Goal: Connect with others: Connect with others

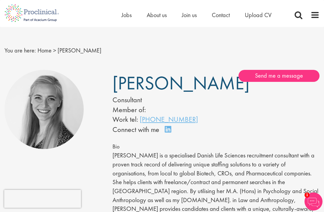
scroll to position [1, 0]
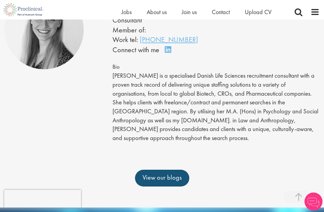
scroll to position [98, 0]
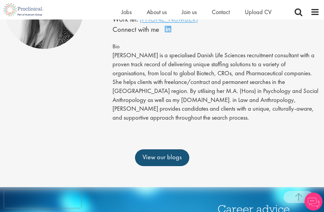
click at [168, 163] on link "View our blogs" at bounding box center [162, 158] width 54 height 17
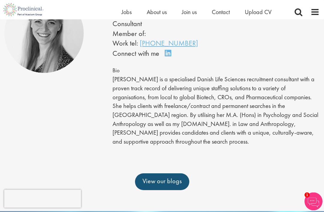
scroll to position [72, 0]
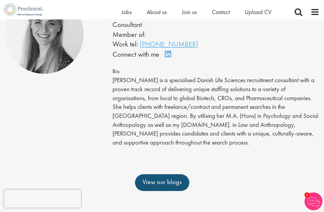
click at [165, 60] on div "Connect on LinkedIn" at bounding box center [144, 55] width 63 height 10
click at [167, 57] on link "Connect on LinkedIn" at bounding box center [170, 57] width 11 height 0
